Goal: Check status: Check status

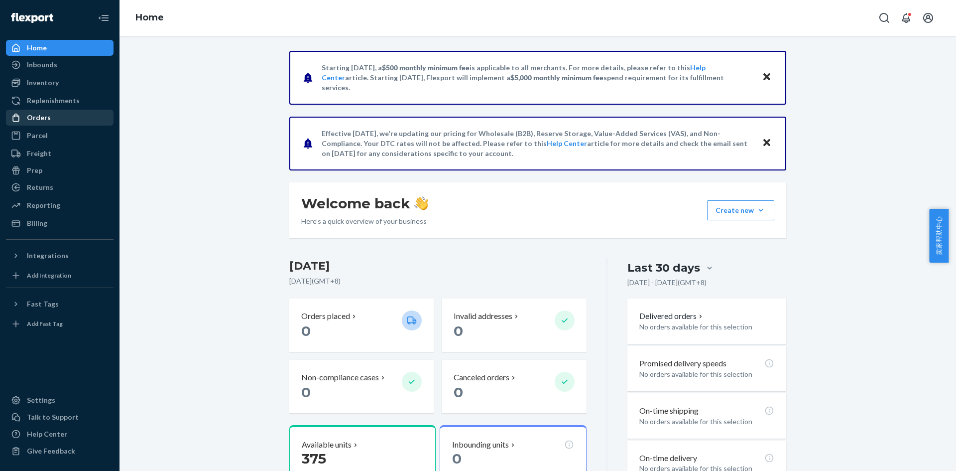
click at [43, 117] on div "Orders" at bounding box center [39, 118] width 24 height 10
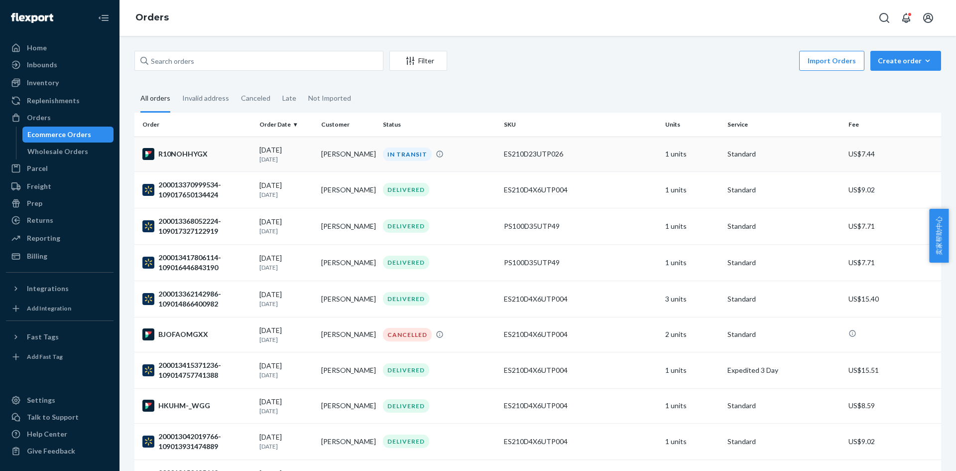
click at [485, 152] on div "IN TRANSIT" at bounding box center [439, 153] width 117 height 13
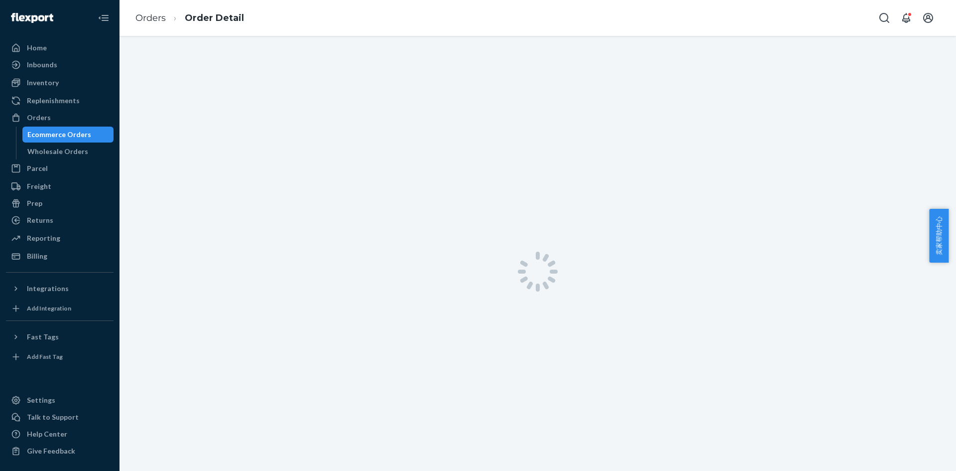
click at [742, 264] on div at bounding box center [538, 271] width 837 height 471
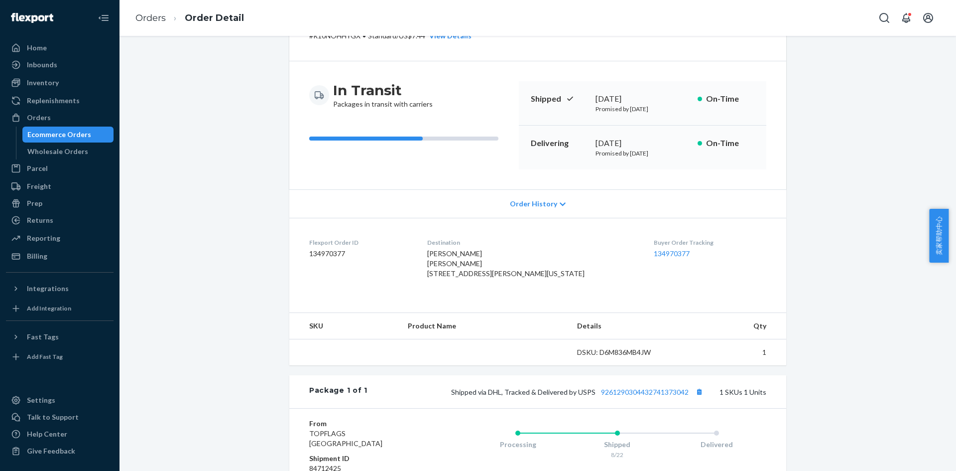
scroll to position [199, 0]
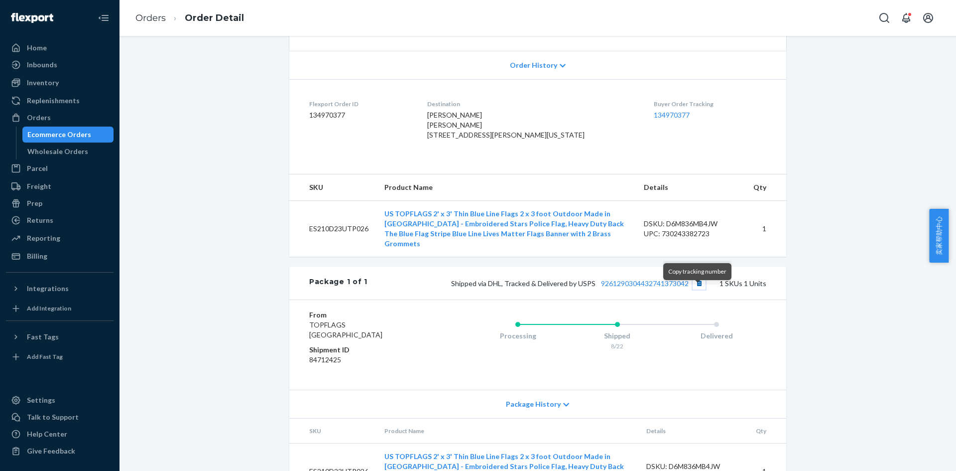
click at [698, 289] on button "Copy tracking number" at bounding box center [699, 282] width 13 height 13
